Goal: Information Seeking & Learning: Learn about a topic

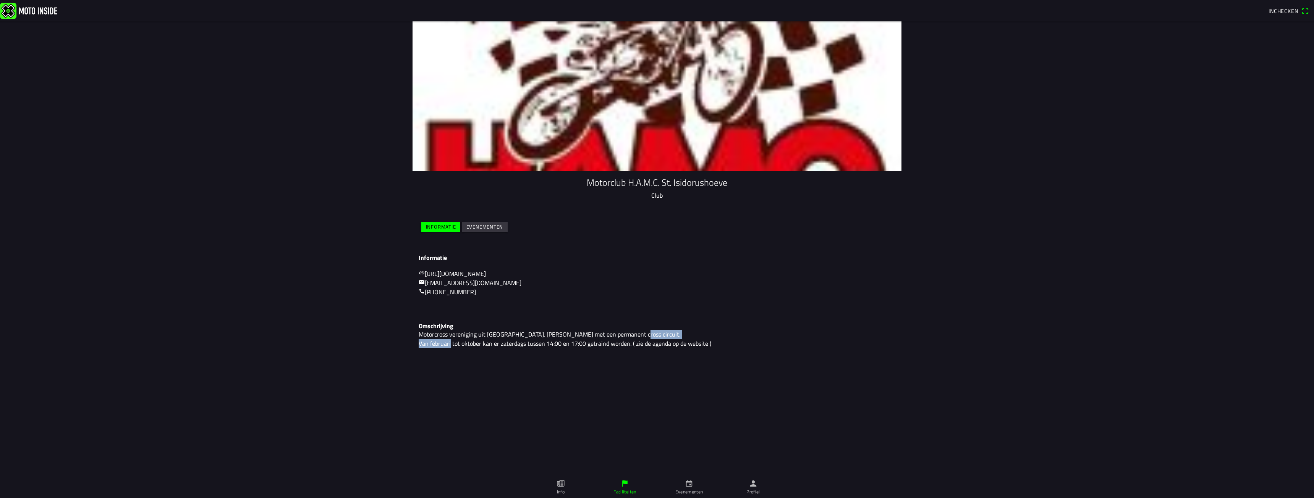
drag, startPoint x: 417, startPoint y: 346, endPoint x: 484, endPoint y: 345, distance: 67.2
click at [484, 345] on div "Omschrijving Motorcross vereniging uit [GEOGRAPHIC_DATA]. [PERSON_NAME] met een…" at bounding box center [657, 336] width 489 height 38
click at [526, 348] on p "Motorcross vereniging uit [GEOGRAPHIC_DATA]. [PERSON_NAME] met een permanent cr…" at bounding box center [657, 339] width 477 height 18
drag, startPoint x: 423, startPoint y: 338, endPoint x: 628, endPoint y: 338, distance: 204.7
click at [628, 338] on p "Motorcross vereniging uit [GEOGRAPHIC_DATA]. [PERSON_NAME] met een permanent cr…" at bounding box center [657, 339] width 477 height 18
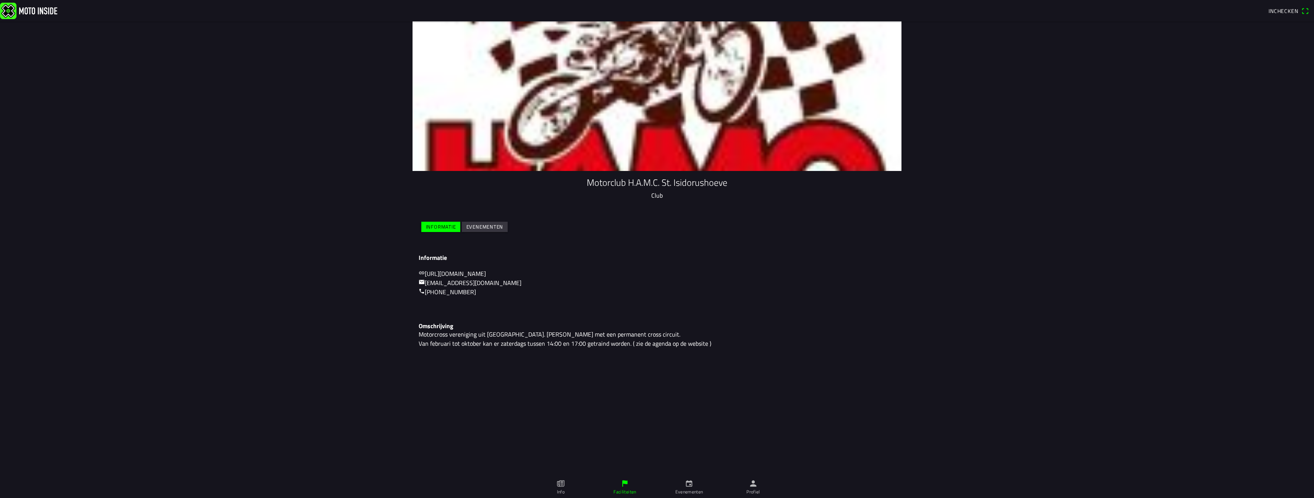
click at [623, 341] on p "Motorcross vereniging uit [GEOGRAPHIC_DATA]. [PERSON_NAME] met een permanent cr…" at bounding box center [657, 339] width 477 height 18
click at [0, 0] on slot "Evenementen" at bounding box center [0, 0] width 0 height 0
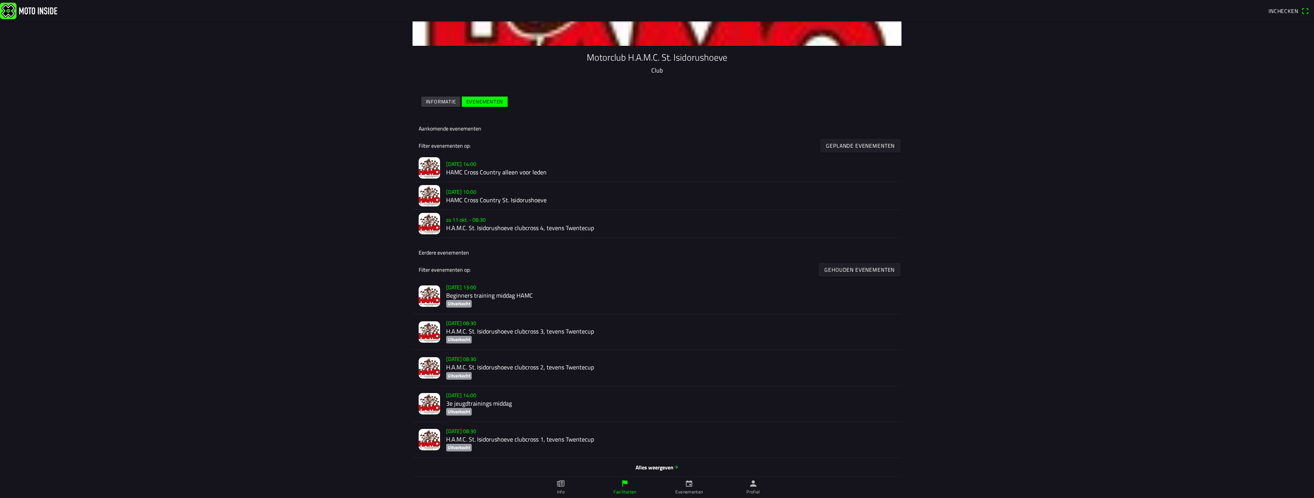
scroll to position [128, 0]
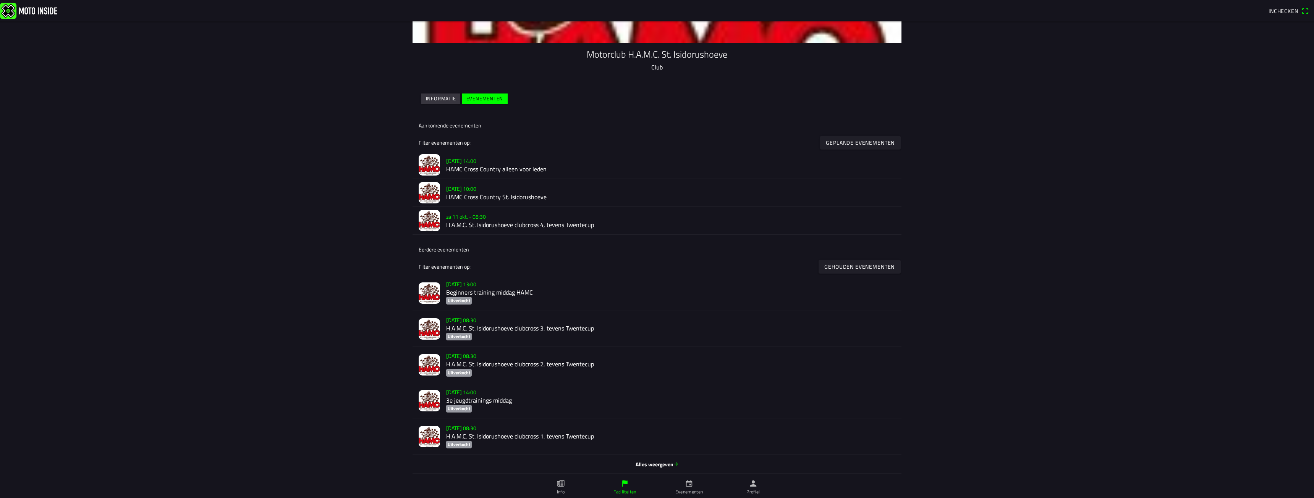
click at [653, 465] on span "Alles weergeven" at bounding box center [657, 465] width 477 height 8
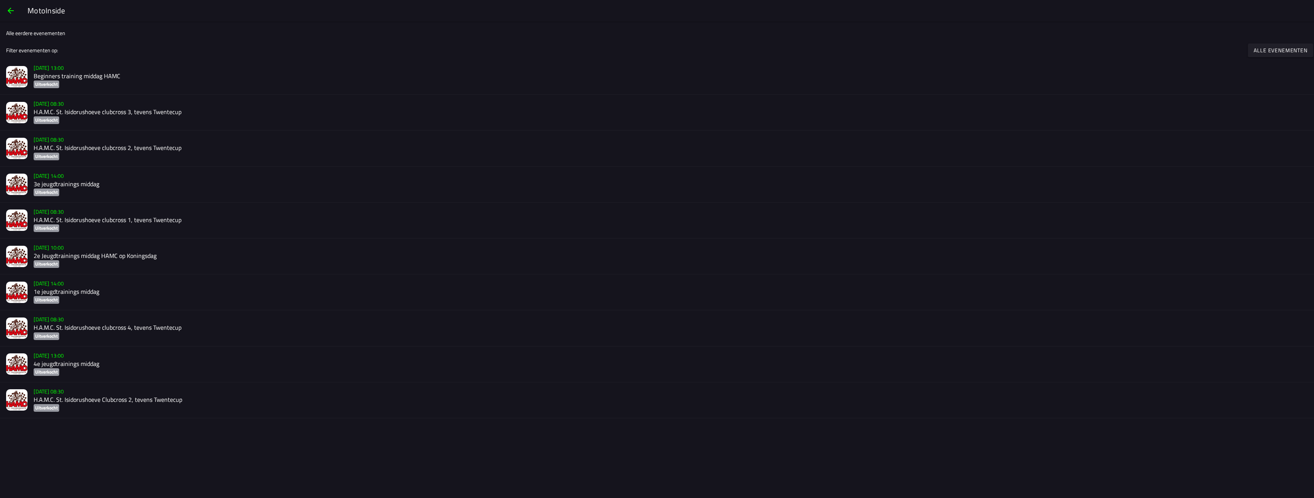
click at [0, 0] on slot "[DATE] 13:00" at bounding box center [0, 0] width 0 height 0
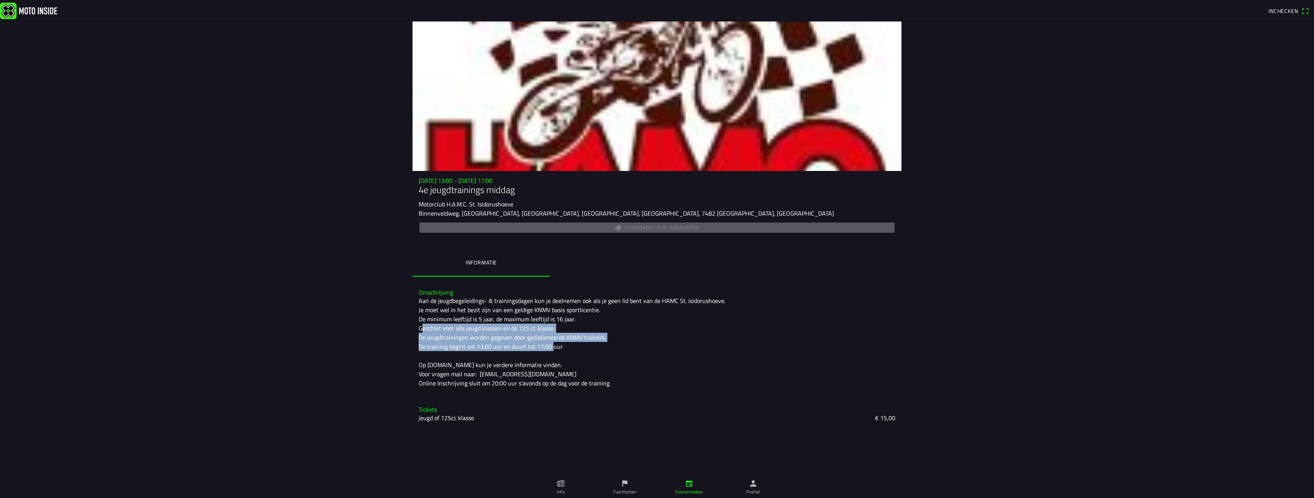
drag, startPoint x: 420, startPoint y: 328, endPoint x: 547, endPoint y: 343, distance: 128.4
click at [547, 343] on div "Aan de jeugdbegeleidings- & trainingsdagen kun je deelnemen ook als je geen lid…" at bounding box center [657, 342] width 477 height 92
click at [552, 346] on div "Aan de jeugdbegeleidings- & trainingsdagen kun je deelnemen ook als je geen lid…" at bounding box center [657, 342] width 477 height 92
drag, startPoint x: 556, startPoint y: 348, endPoint x: 419, endPoint y: 317, distance: 140.6
click at [419, 317] on div "Aan de jeugdbegeleidings- & trainingsdagen kun je deelnemen ook als je geen lid…" at bounding box center [657, 342] width 477 height 92
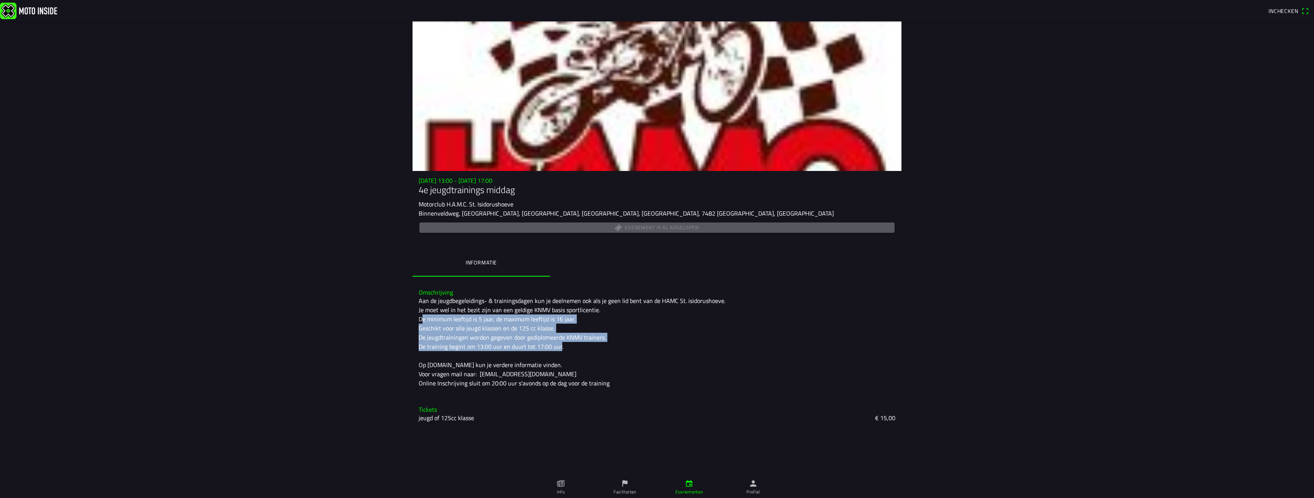
click at [494, 320] on div "Aan de jeugdbegeleidings- & trainingsdagen kun je deelnemen ook als je geen lid…" at bounding box center [657, 342] width 477 height 92
